Goal: Task Accomplishment & Management: Complete application form

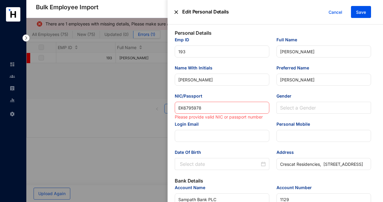
click at [175, 12] on img at bounding box center [177, 12] width 4 height 12
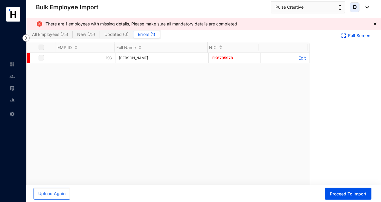
click at [151, 120] on div "193 [PERSON_NAME] ЕК6795978 Edit" at bounding box center [168, 121] width 283 height 136
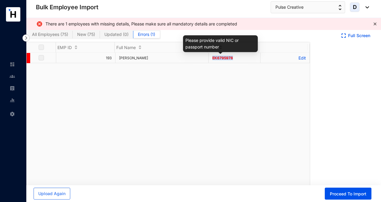
drag, startPoint x: 230, startPoint y: 57, endPoint x: 210, endPoint y: 58, distance: 20.4
click at [213, 58] on span "ЕК6795978" at bounding box center [223, 58] width 21 height 4
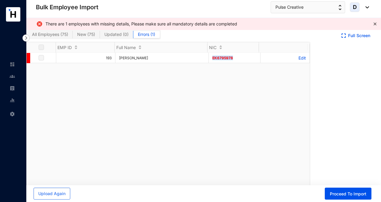
copy span "ЕК6795978"
click at [59, 192] on span "Upload Again" at bounding box center [51, 194] width 27 height 6
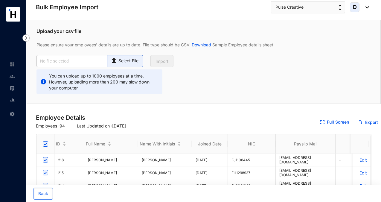
click at [128, 59] on p "Select File" at bounding box center [129, 61] width 20 height 6
click at [0, 0] on input "Select File" at bounding box center [0, 0] width 0 height 0
type input "Pulse_Standard-v1.2.xlsx - Employees_July for payroll processing.csv"
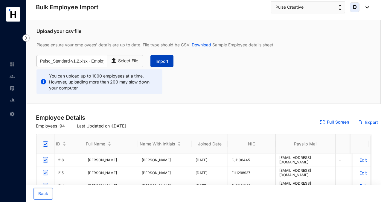
click at [163, 61] on span "Import" at bounding box center [162, 61] width 13 height 6
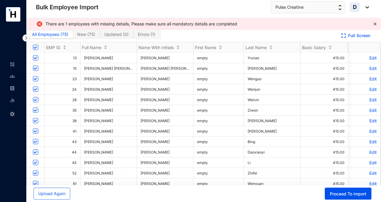
click at [147, 33] on span "Errors ( 1 )" at bounding box center [146, 34] width 17 height 5
click at [134, 36] on input "Errors ( 1 )" at bounding box center [134, 36] width 0 height 0
checkbox input "false"
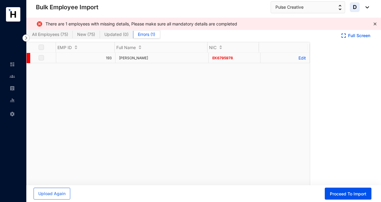
click at [41, 56] on label at bounding box center [41, 57] width 5 height 7
click at [42, 59] on label at bounding box center [41, 57] width 5 height 7
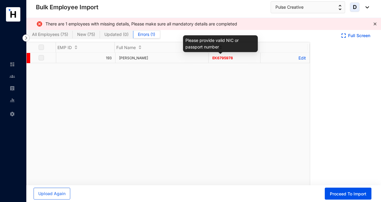
click at [219, 58] on span "ЕК6795978" at bounding box center [223, 58] width 21 height 4
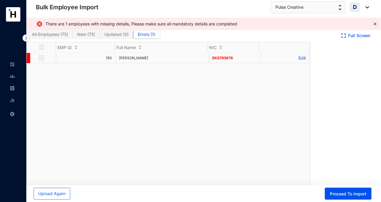
click at [300, 58] on p "Edit" at bounding box center [285, 57] width 42 height 5
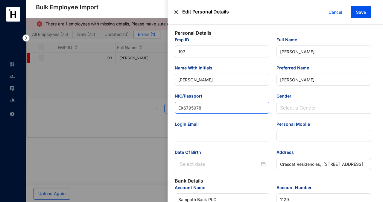
click at [220, 110] on input "ЕК6795978" at bounding box center [222, 108] width 95 height 12
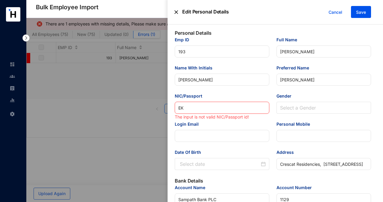
type input "Е"
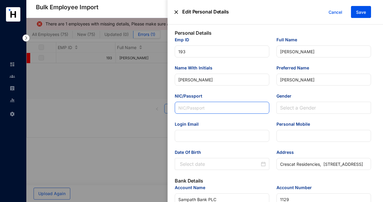
click at [194, 108] on input "NIC/Passport" at bounding box center [222, 108] width 95 height 12
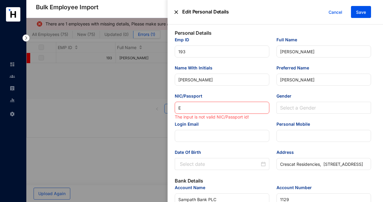
type input "EK"
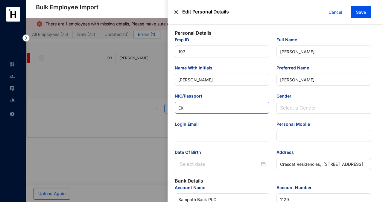
click at [192, 109] on input "EK" at bounding box center [222, 108] width 95 height 12
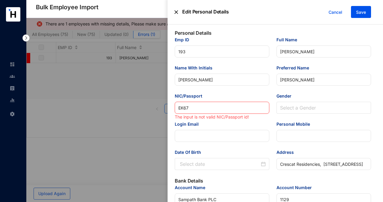
type input "EK679"
click at [192, 109] on input "EK679" at bounding box center [222, 108] width 95 height 12
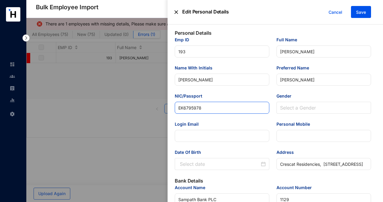
type input "EK6795978"
click at [365, 11] on span "Save" at bounding box center [361, 12] width 10 height 6
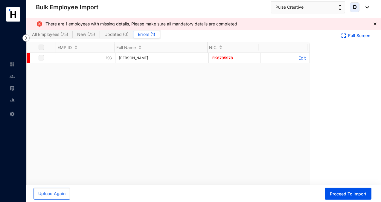
click at [44, 34] on span "All Employees ( 75 )" at bounding box center [50, 34] width 36 height 5
click at [28, 36] on input "All Employees ( 75 )" at bounding box center [28, 36] width 0 height 0
checkbox input "true"
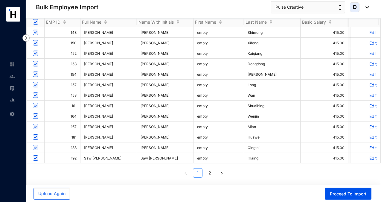
scroll to position [18, 0]
click at [220, 176] on button "button" at bounding box center [222, 173] width 10 height 10
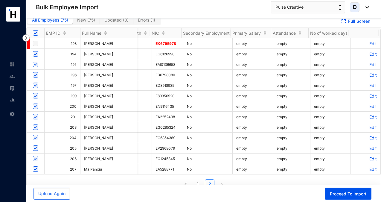
scroll to position [0, 0]
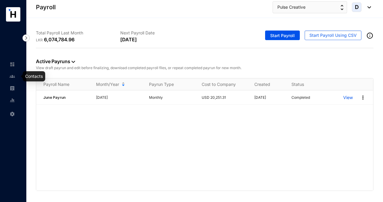
click at [13, 76] on img at bounding box center [12, 76] width 5 height 5
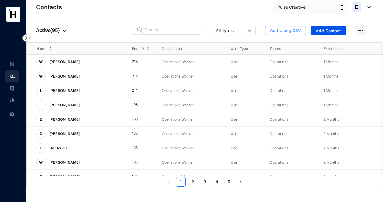
click at [278, 31] on span "Add Using CSV" at bounding box center [285, 31] width 31 height 6
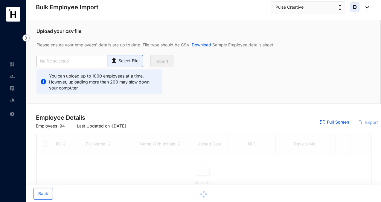
checkbox input "true"
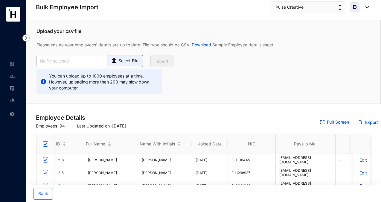
click at [128, 58] on p "Select File" at bounding box center [129, 61] width 20 height 6
click at [0, 0] on input "Select File" at bounding box center [0, 0] width 0 height 0
type input "Pulse_Standard-v1.2.xlsx - Employees_July for payroll processing.csv"
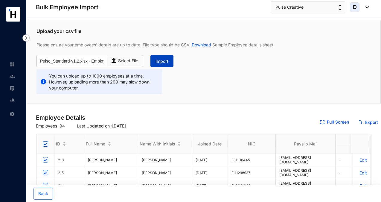
click at [165, 61] on span "Import" at bounding box center [162, 61] width 13 height 6
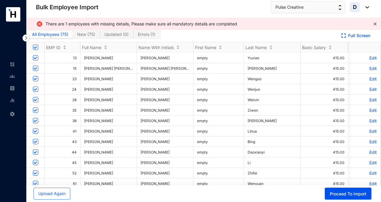
click at [84, 34] on span "New ( 75 )" at bounding box center [86, 34] width 18 height 5
click at [73, 36] on input "New ( 75 )" at bounding box center [73, 36] width 0 height 0
click at [142, 35] on span "Errors ( 1 )" at bounding box center [146, 34] width 17 height 5
click at [134, 36] on input "Errors ( 1 )" at bounding box center [134, 36] width 0 height 0
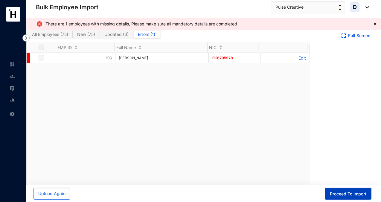
click at [339, 198] on button "Proceed To Import" at bounding box center [348, 194] width 47 height 12
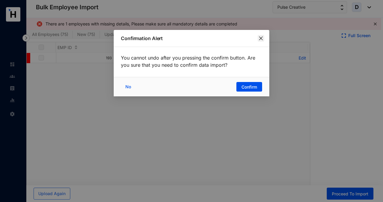
click at [260, 40] on icon "close" at bounding box center [261, 38] width 5 height 5
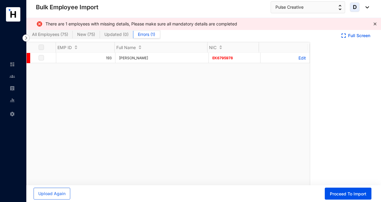
click at [60, 33] on span "All Employees ( 75 )" at bounding box center [50, 34] width 36 height 5
click at [28, 36] on input "All Employees ( 75 )" at bounding box center [28, 36] width 0 height 0
checkbox input "true"
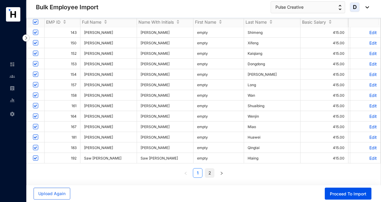
scroll to position [18, 0]
click at [220, 173] on icon "right" at bounding box center [222, 174] width 4 height 4
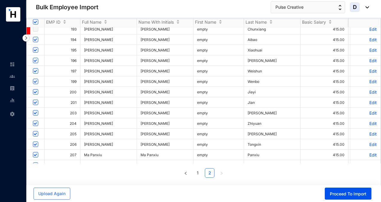
scroll to position [0, 0]
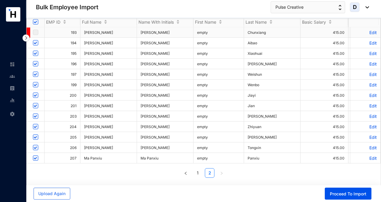
click at [35, 33] on label at bounding box center [35, 32] width 5 height 7
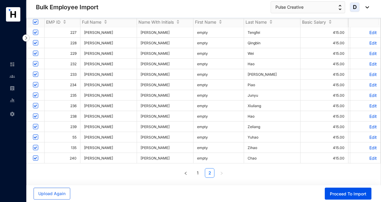
scroll to position [233, 0]
click at [196, 174] on link "1" at bounding box center [197, 173] width 9 height 9
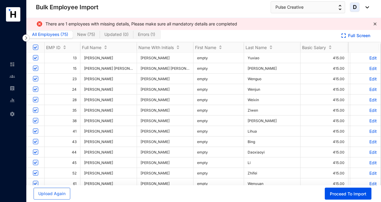
scroll to position [0, 0]
click at [334, 194] on span "Proceed To Import" at bounding box center [348, 194] width 37 height 6
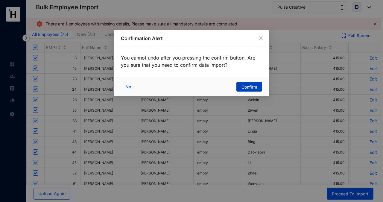
click at [247, 87] on span "Confirm" at bounding box center [250, 87] width 16 height 6
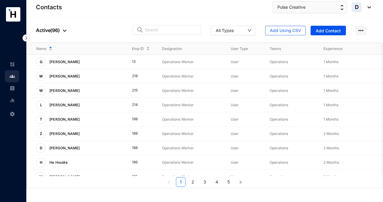
click at [13, 87] on img at bounding box center [12, 88] width 5 height 5
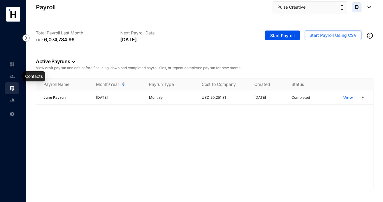
click at [12, 76] on img at bounding box center [12, 76] width 5 height 5
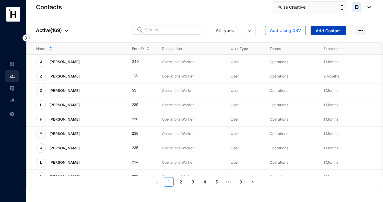
click at [333, 31] on span "Add Contact" at bounding box center [328, 31] width 25 height 6
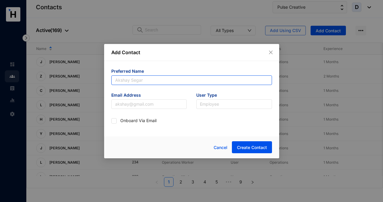
paste input "[PERSON_NAME]"
type input "[PERSON_NAME]"
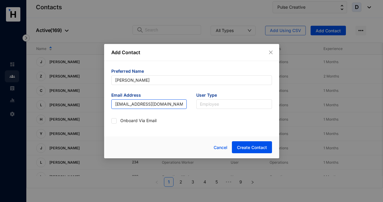
type input "[EMAIL_ADDRESS][DOMAIN_NAME]"
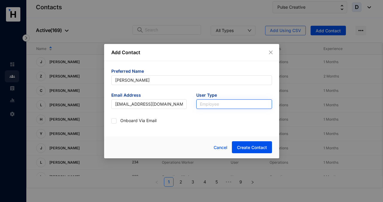
click at [210, 105] on input "search" at bounding box center [234, 104] width 69 height 9
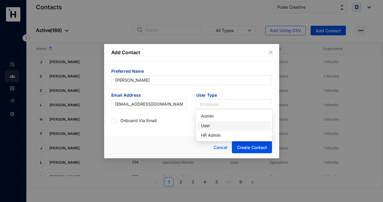
click at [213, 125] on div "User" at bounding box center [234, 125] width 66 height 7
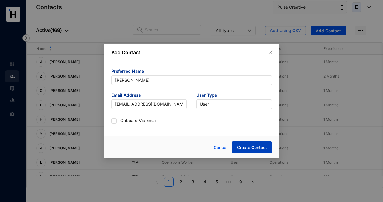
click at [248, 149] on span "Create Contact" at bounding box center [252, 148] width 30 height 6
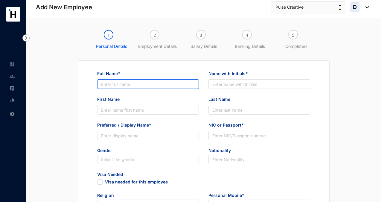
paste input "[PERSON_NAME]"
type input "[PERSON_NAME]"
paste input "[PERSON_NAME]"
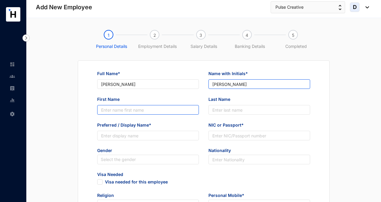
type input "[PERSON_NAME]"
type input "Rab"
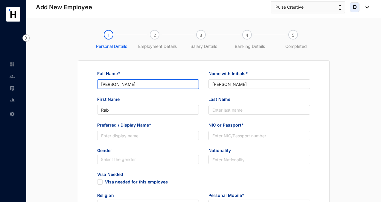
drag, startPoint x: 110, startPoint y: 84, endPoint x: 131, endPoint y: 84, distance: 21.6
click at [131, 84] on input "[PERSON_NAME]" at bounding box center [148, 84] width 102 height 10
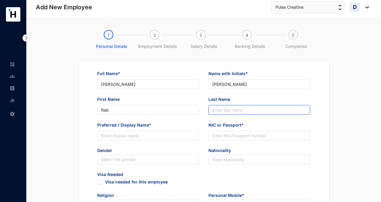
click at [221, 111] on input "Last Name" at bounding box center [260, 110] width 102 height 10
paste input "Chunxiang"
type input "Chunxiang"
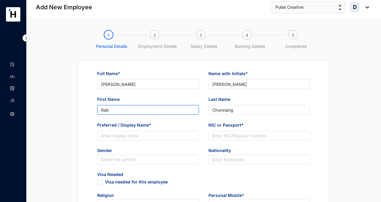
click at [128, 110] on input "Rab" at bounding box center [148, 110] width 102 height 10
type input "Ran"
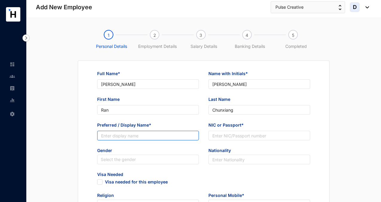
click at [128, 135] on input "Preferred / Display Name*" at bounding box center [148, 136] width 102 height 10
paste input "Chunxiang"
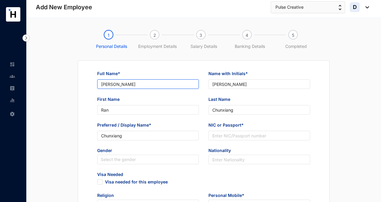
drag, startPoint x: 134, startPoint y: 86, endPoint x: 93, endPoint y: 85, distance: 40.1
click at [93, 85] on div "Full Name* [PERSON_NAME]" at bounding box center [147, 83] width 111 height 26
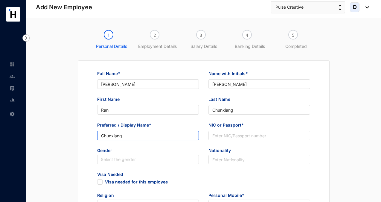
drag, startPoint x: 126, startPoint y: 134, endPoint x: 79, endPoint y: 134, distance: 47.6
paste input "Ran"
type input "[PERSON_NAME]"
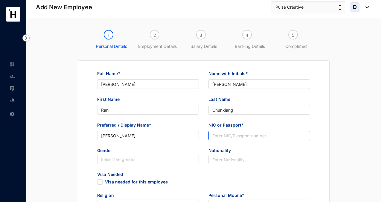
paste input "ЕК6795978"
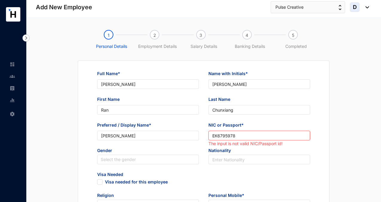
click at [216, 136] on input "ЕК6795978" at bounding box center [260, 136] width 102 height 10
click at [214, 136] on input "ЕК6795978" at bounding box center [260, 136] width 102 height 10
click at [213, 135] on input "ЕК6795978" at bounding box center [260, 136] width 102 height 10
click at [218, 135] on input "ЕК6795978" at bounding box center [260, 136] width 102 height 10
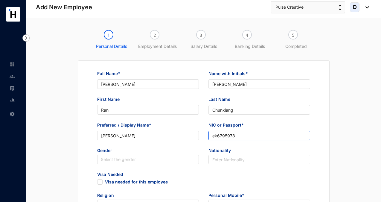
click at [217, 137] on input "ek6795978" at bounding box center [260, 136] width 102 height 10
type input "EK6795978"
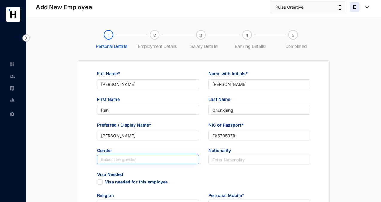
click at [192, 159] on input "search" at bounding box center [148, 159] width 95 height 9
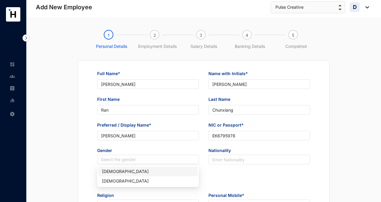
click at [180, 173] on div "[DEMOGRAPHIC_DATA]" at bounding box center [148, 171] width 92 height 7
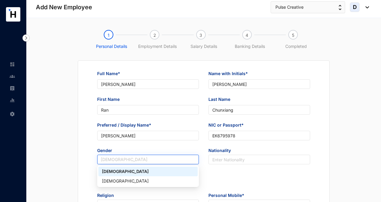
click at [175, 164] on div "[DEMOGRAPHIC_DATA]" at bounding box center [148, 160] width 102 height 10
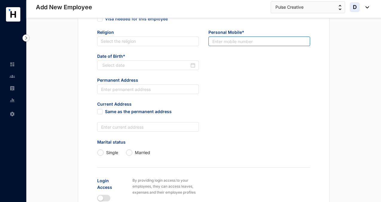
scroll to position [163, 0]
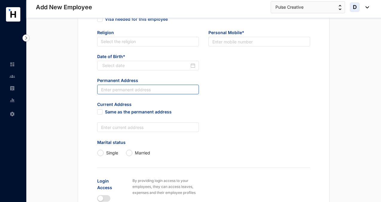
paste input "Crescat Residencies, [STREET_ADDRESS]"
type input "Crescat Residencies, [STREET_ADDRESS]"
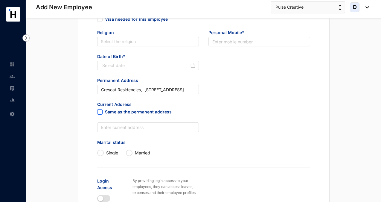
click at [101, 111] on input "Same as the permanent address" at bounding box center [99, 111] width 4 height 4
checkbox input "true"
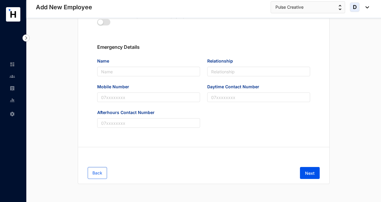
scroll to position [322, 0]
click at [312, 172] on span "Next" at bounding box center [310, 174] width 10 height 6
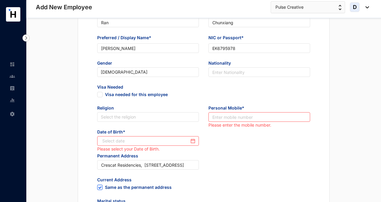
scroll to position [87, 0]
click at [283, 117] on input "text" at bounding box center [260, 118] width 102 height 10
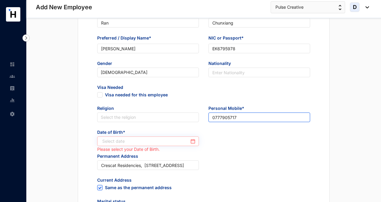
click at [193, 143] on div at bounding box center [148, 141] width 93 height 7
type input "0777905717"
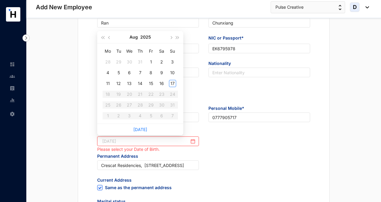
type input "[DATE]"
click at [147, 38] on button "2025" at bounding box center [145, 37] width 11 height 12
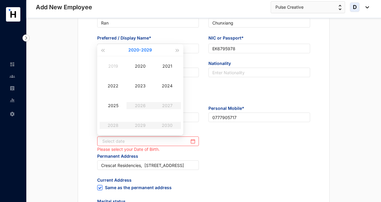
click at [138, 51] on button "[DATE] - [DATE]" at bounding box center [140, 50] width 24 height 12
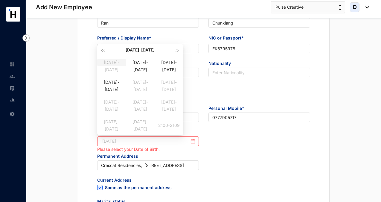
click at [119, 66] on div "[DATE]-[DATE]" at bounding box center [111, 62] width 29 height 7
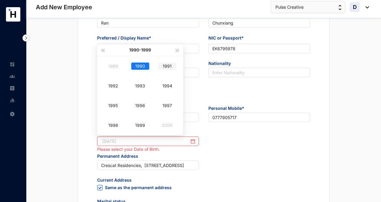
click at [167, 67] on div "1991" at bounding box center [167, 66] width 18 height 7
click at [114, 65] on div "Jan" at bounding box center [113, 66] width 18 height 7
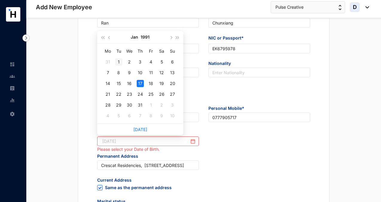
type input "[DATE]"
click at [119, 61] on div "1" at bounding box center [118, 61] width 7 height 7
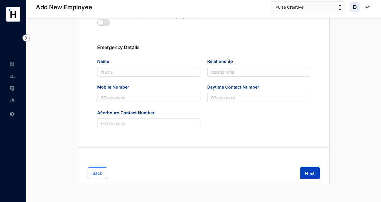
click at [308, 176] on span "Next" at bounding box center [310, 174] width 10 height 6
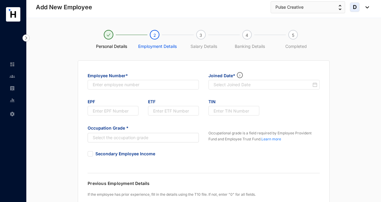
scroll to position [0, 0]
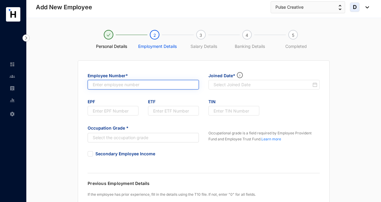
click at [145, 85] on input "text" at bounding box center [143, 85] width 111 height 10
type input "193"
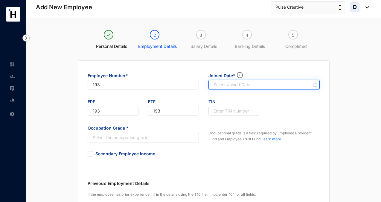
click at [304, 84] on input at bounding box center [263, 85] width 98 height 6
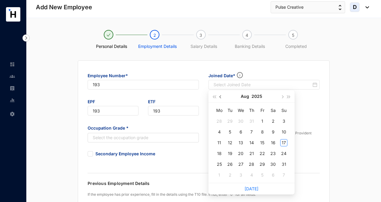
click at [221, 97] on span "button" at bounding box center [221, 96] width 3 height 3
type input "[DATE]"
click at [230, 142] on div "15" at bounding box center [230, 142] width 7 height 7
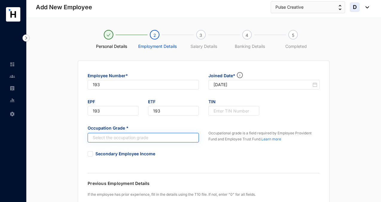
click at [183, 135] on input "search" at bounding box center [140, 137] width 100 height 9
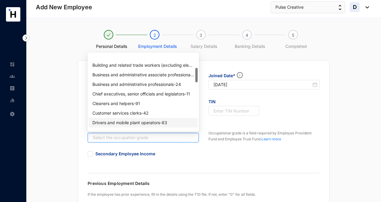
scroll to position [76, 0]
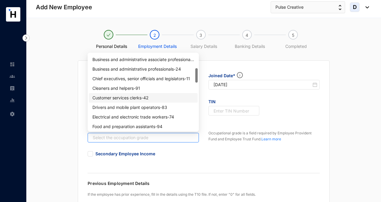
click at [154, 96] on div "Customer services clerks - 42" at bounding box center [143, 98] width 102 height 7
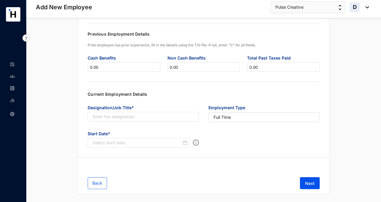
scroll to position [150, 0]
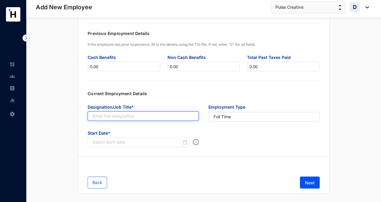
click at [163, 116] on input "text" at bounding box center [143, 116] width 111 height 10
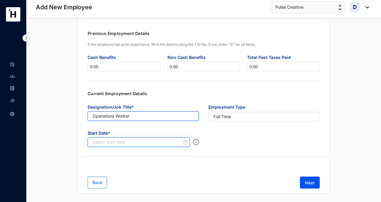
click at [186, 142] on div at bounding box center [140, 142] width 95 height 6
type input "Operations Worker"
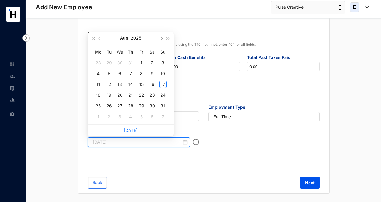
type input "[DATE]"
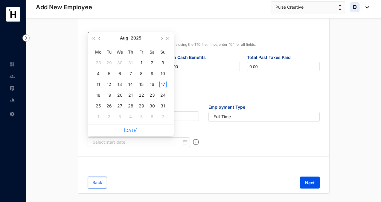
click at [98, 40] on button "button" at bounding box center [100, 38] width 7 height 12
type input "[DATE]"
click at [109, 84] on div "15" at bounding box center [109, 84] width 7 height 7
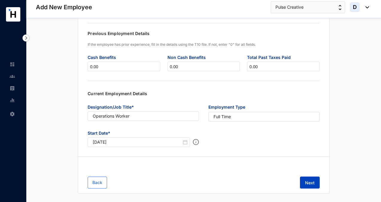
click at [314, 183] on span "Next" at bounding box center [310, 183] width 10 height 6
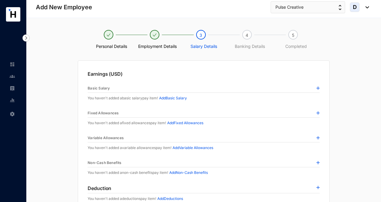
scroll to position [0, 0]
click at [186, 99] on p "Add Basic Salary" at bounding box center [173, 98] width 28 height 6
type input "Basic Salary"
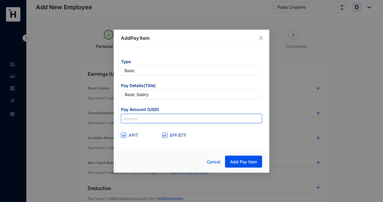
click at [172, 118] on input at bounding box center [191, 119] width 141 height 10
type input "415"
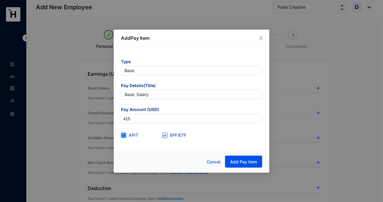
click at [125, 134] on input "APIT" at bounding box center [123, 135] width 4 height 4
checkbox input "false"
click at [238, 159] on span "Add Pay Item" at bounding box center [243, 162] width 27 height 6
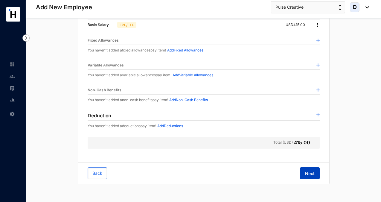
click at [312, 172] on span "Next" at bounding box center [310, 174] width 10 height 6
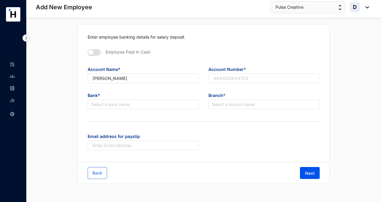
scroll to position [36, 0]
click at [377, 81] on div "Personal Details Employment Details Salary Details 4 Banking Details 5 Complete…" at bounding box center [203, 92] width 355 height 220
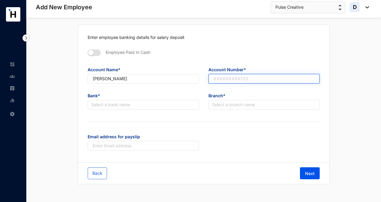
click at [225, 80] on input "text" at bounding box center [264, 79] width 111 height 10
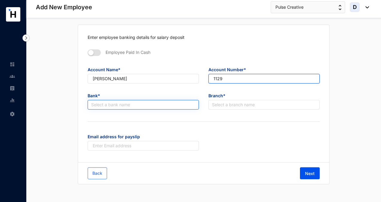
type input "1129"
click at [137, 107] on input "search" at bounding box center [143, 104] width 104 height 9
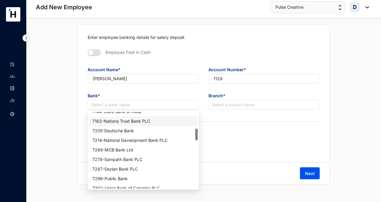
scroll to position [115, 0]
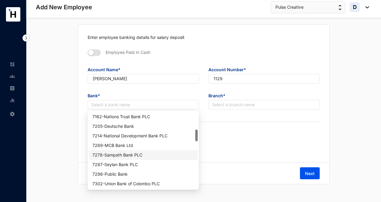
click at [137, 154] on div "7278 - Sampath Bank PLC" at bounding box center [143, 155] width 102 height 7
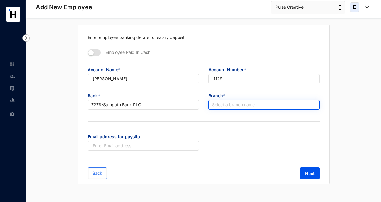
click at [217, 105] on input "search" at bounding box center [264, 104] width 104 height 9
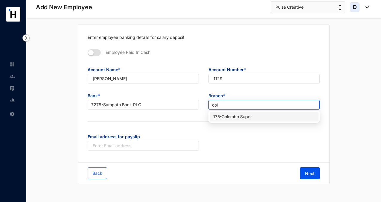
type input "colo"
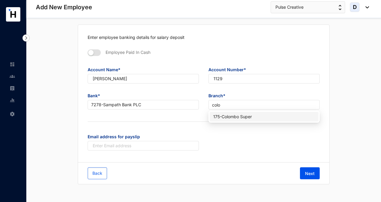
click at [228, 115] on div "175 - Colombo Super" at bounding box center [264, 116] width 102 height 7
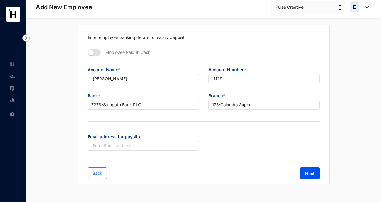
click at [266, 153] on div "Email address for payslip" at bounding box center [204, 144] width 242 height 26
click at [311, 173] on span "Next" at bounding box center [310, 174] width 10 height 6
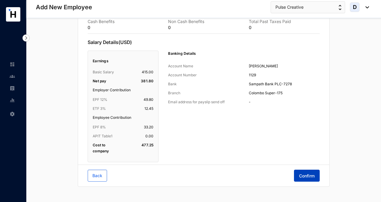
scroll to position [305, 0]
click at [311, 174] on span "Confirm" at bounding box center [307, 175] width 16 height 6
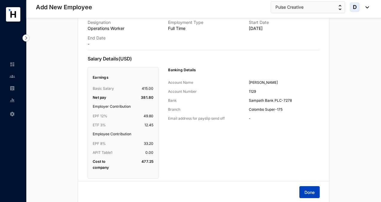
click at [311, 192] on span "Done" at bounding box center [310, 192] width 10 height 6
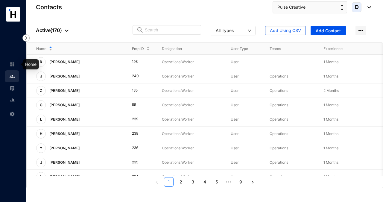
click at [13, 64] on img at bounding box center [12, 64] width 5 height 5
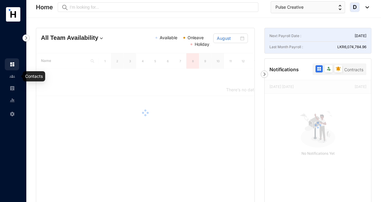
click at [13, 77] on img at bounding box center [12, 76] width 5 height 5
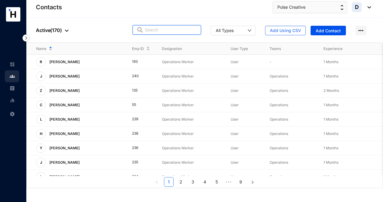
click at [148, 28] on input "text" at bounding box center [171, 29] width 52 height 9
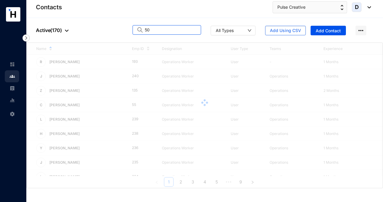
type input "50"
